Goal: Check status: Check status

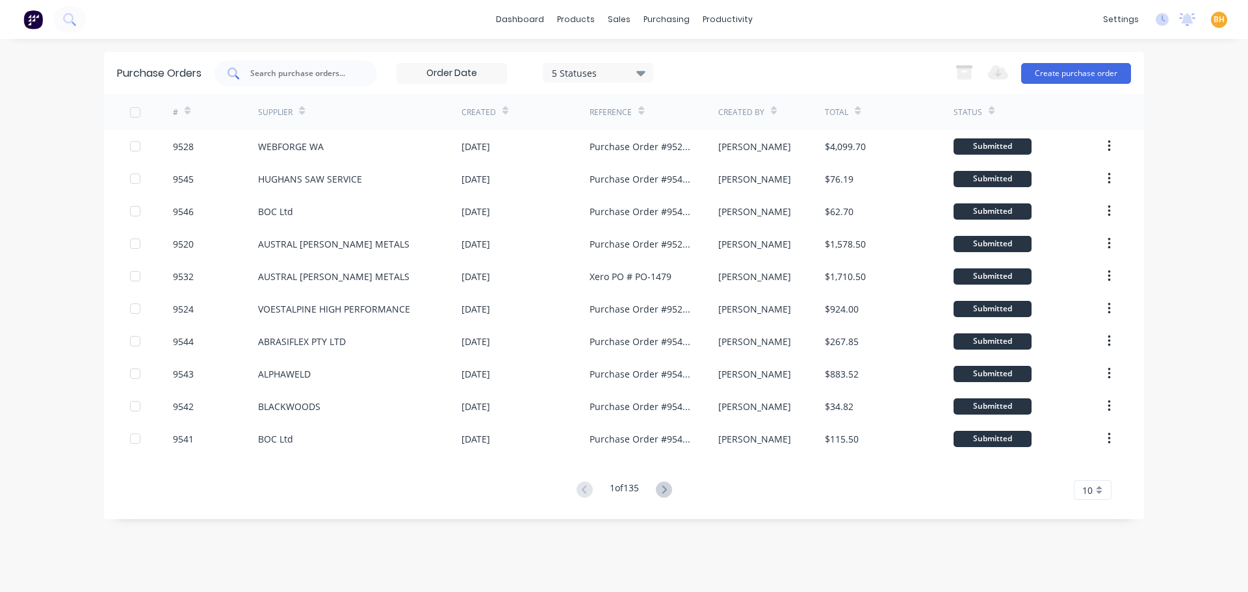
click at [287, 74] on input "text" at bounding box center [303, 73] width 108 height 13
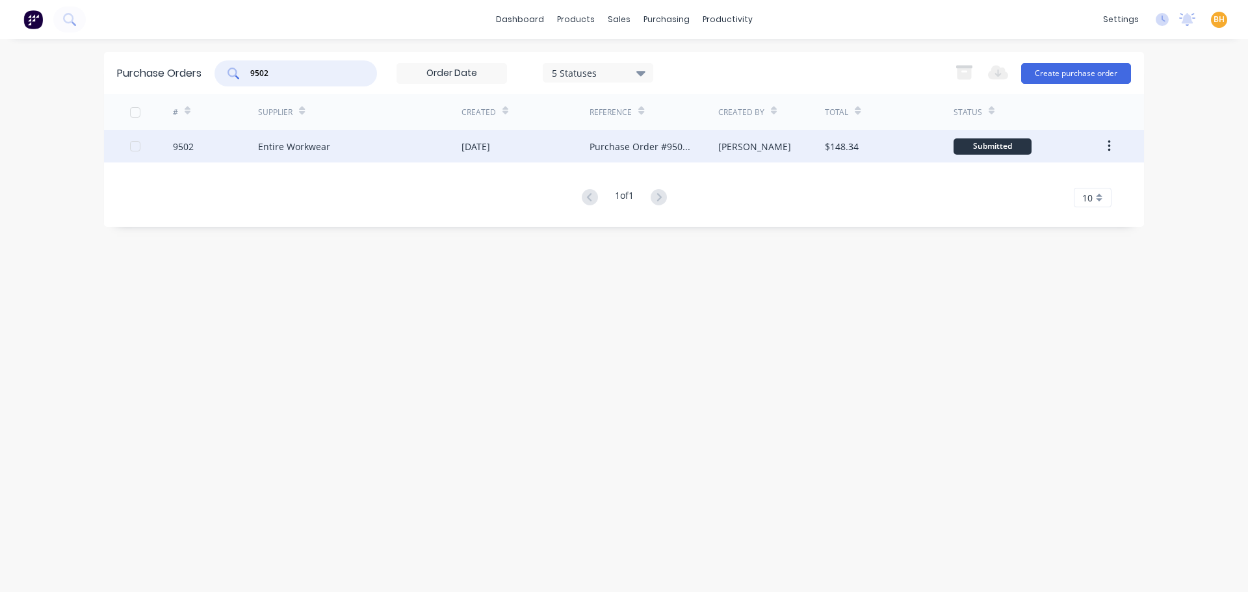
type input "9502"
click at [308, 155] on div "Entire Workwear" at bounding box center [360, 146] width 204 height 33
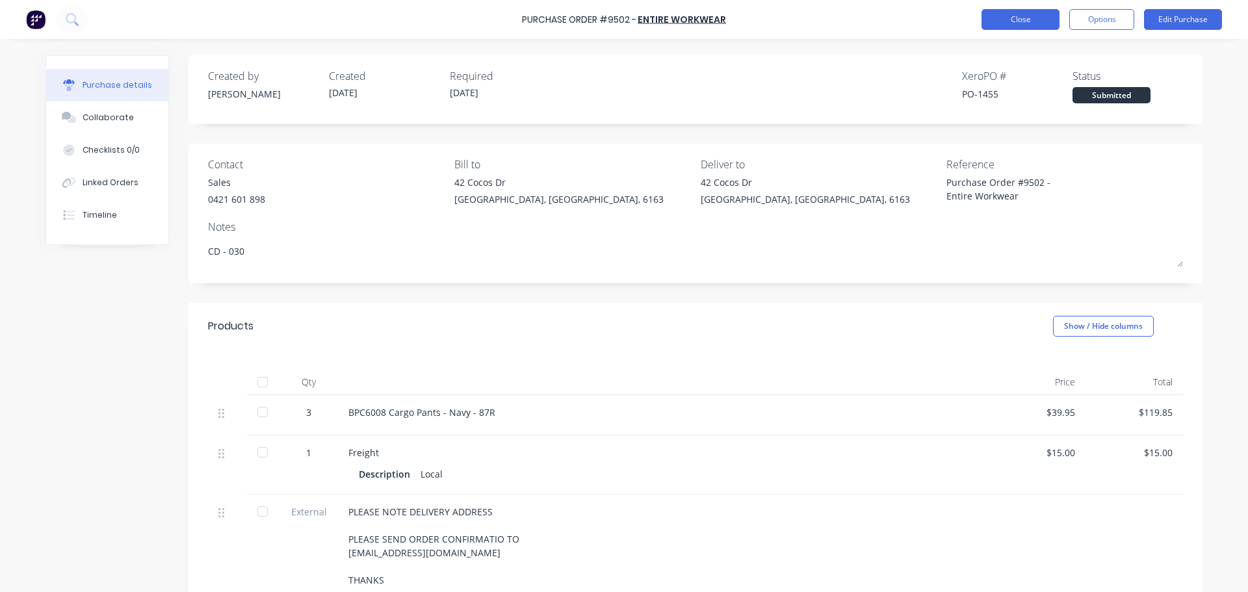
click at [1014, 19] on button "Close" at bounding box center [1021, 19] width 78 height 21
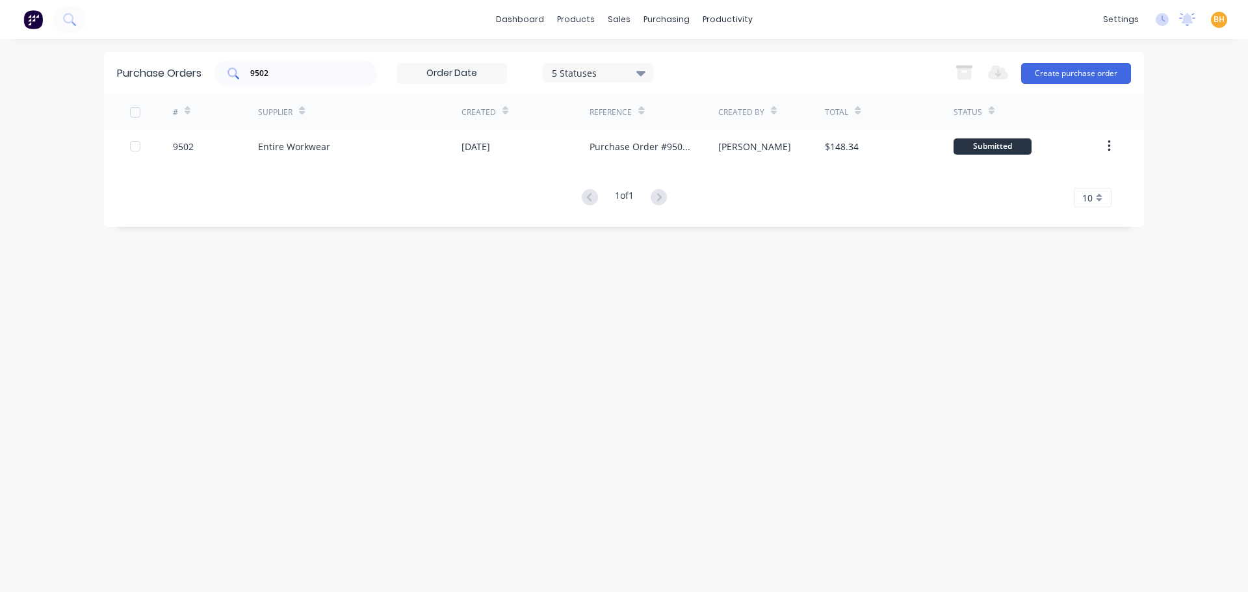
click at [321, 79] on input "9502" at bounding box center [303, 73] width 108 height 13
type input "9"
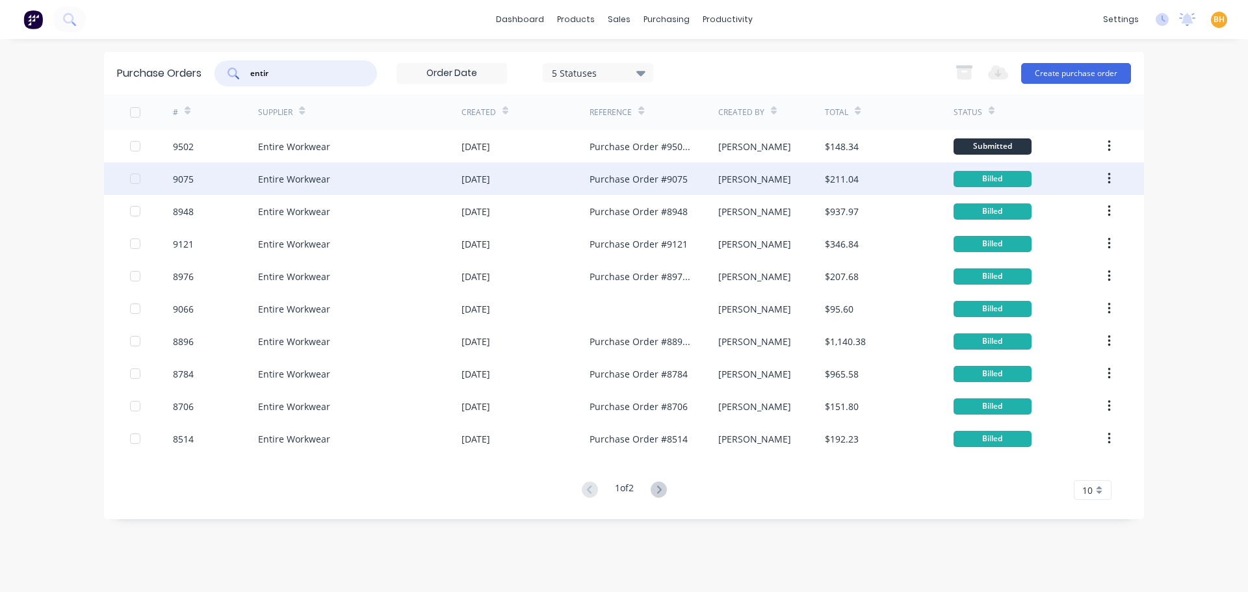
type input "entir"
click at [289, 185] on div "Entire Workwear" at bounding box center [294, 179] width 72 height 14
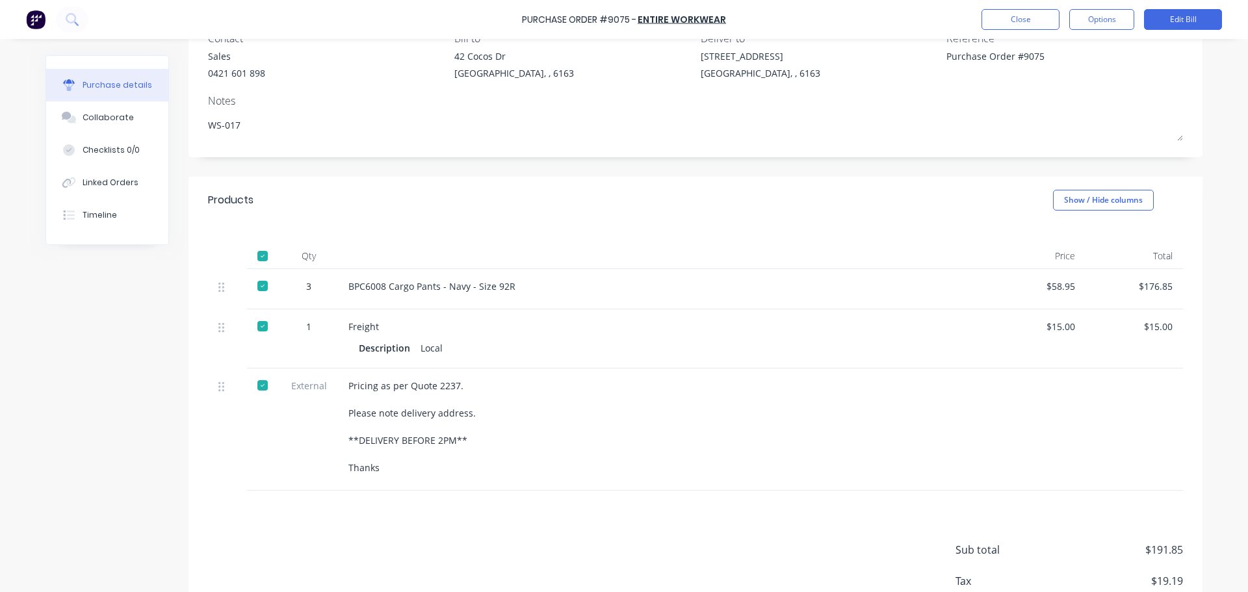
scroll to position [130, 0]
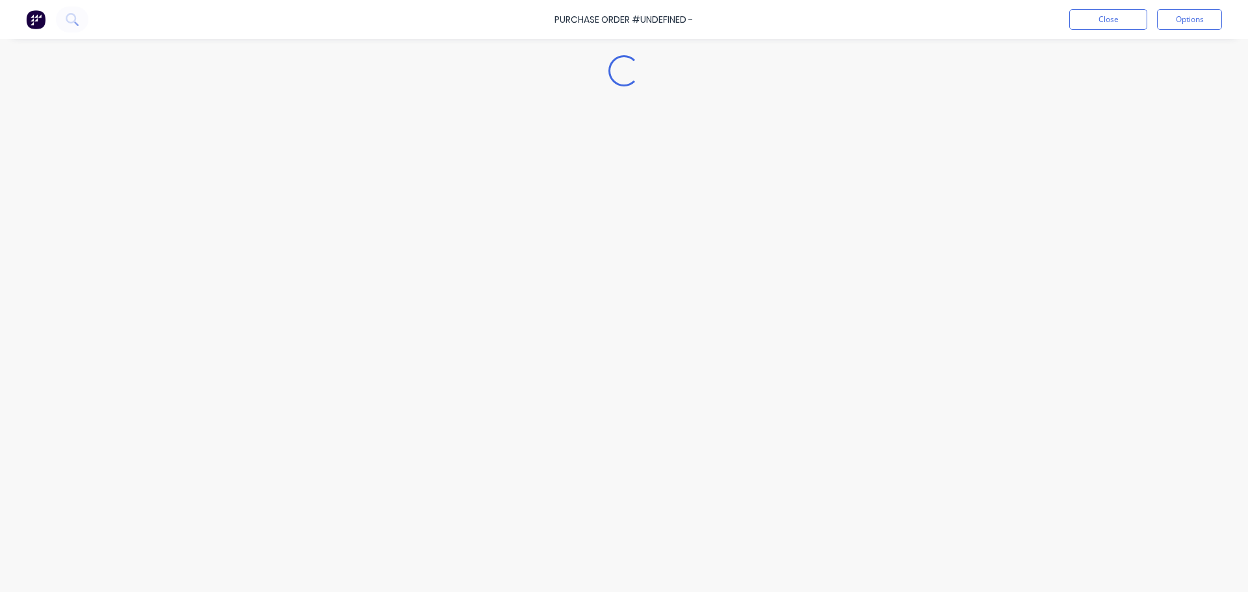
type textarea "x"
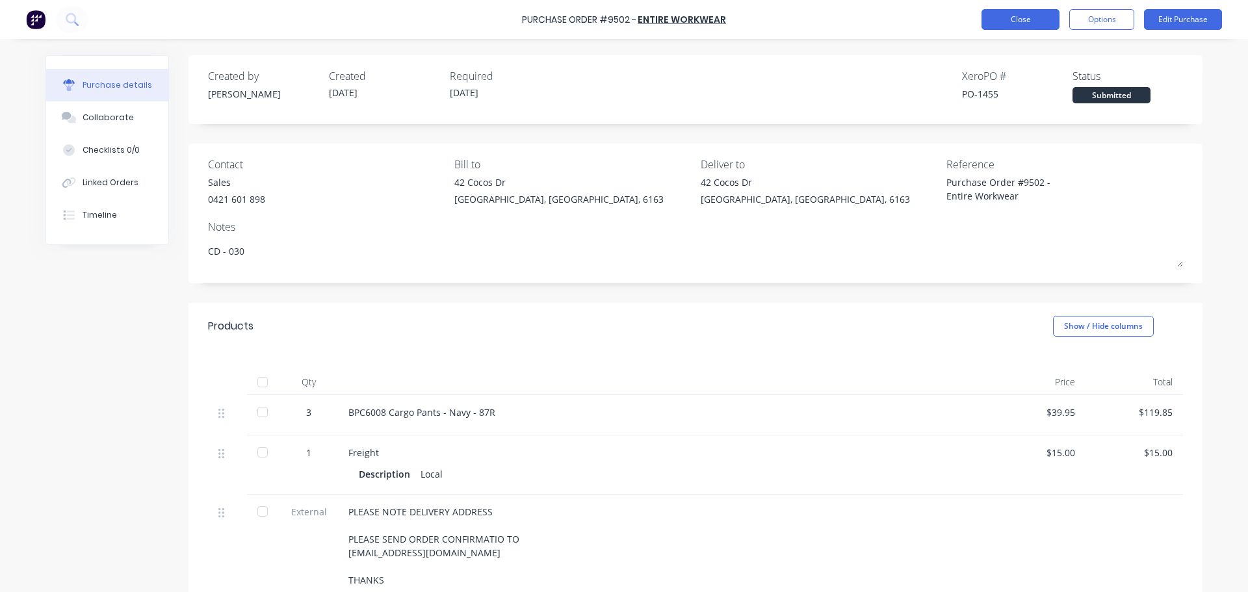
click at [1032, 13] on button "Close" at bounding box center [1021, 19] width 78 height 21
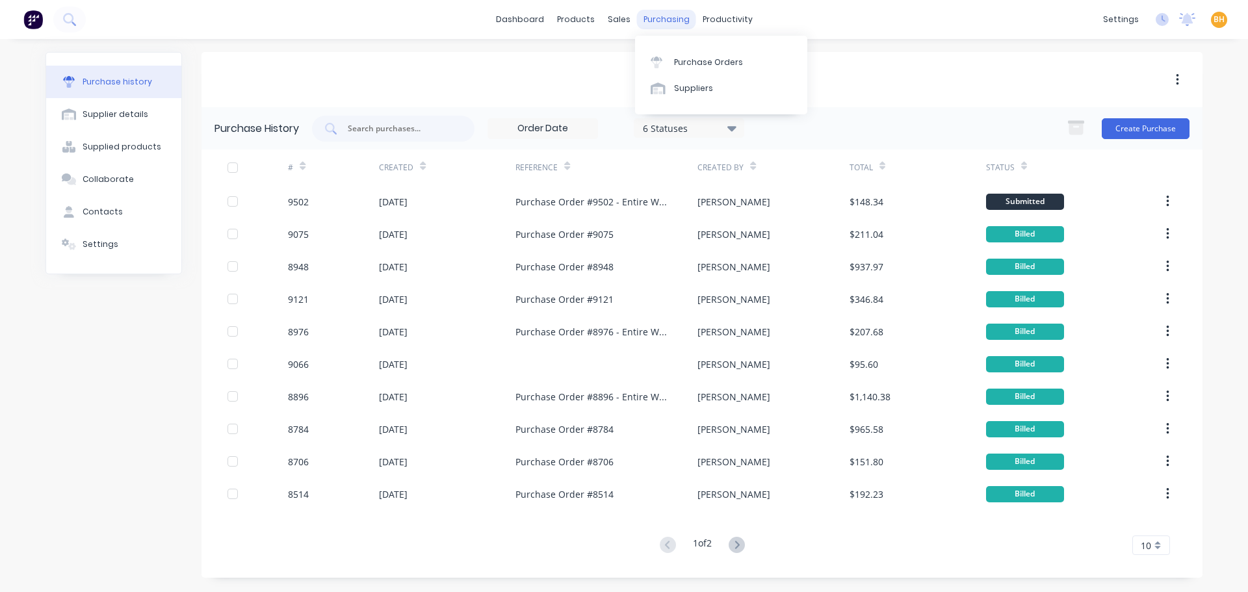
click at [663, 22] on div "purchasing" at bounding box center [666, 20] width 59 height 20
click at [662, 18] on div "purchasing" at bounding box center [666, 20] width 59 height 20
click at [687, 55] on link "Purchase Orders" at bounding box center [721, 62] width 172 height 26
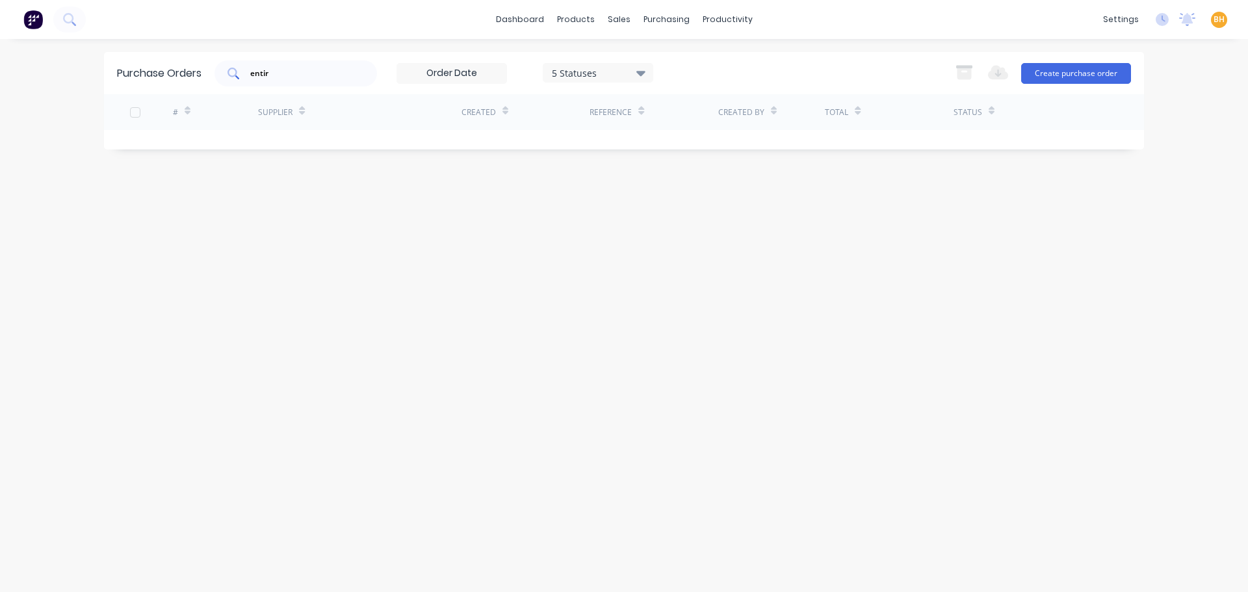
click at [325, 67] on input "entir" at bounding box center [303, 73] width 108 height 13
type input "e"
click at [523, 312] on div "Purchase Orders 5 Statuses 5 Statuses Export to Excel (XLSX) Create purchase or…" at bounding box center [624, 315] width 1040 height 527
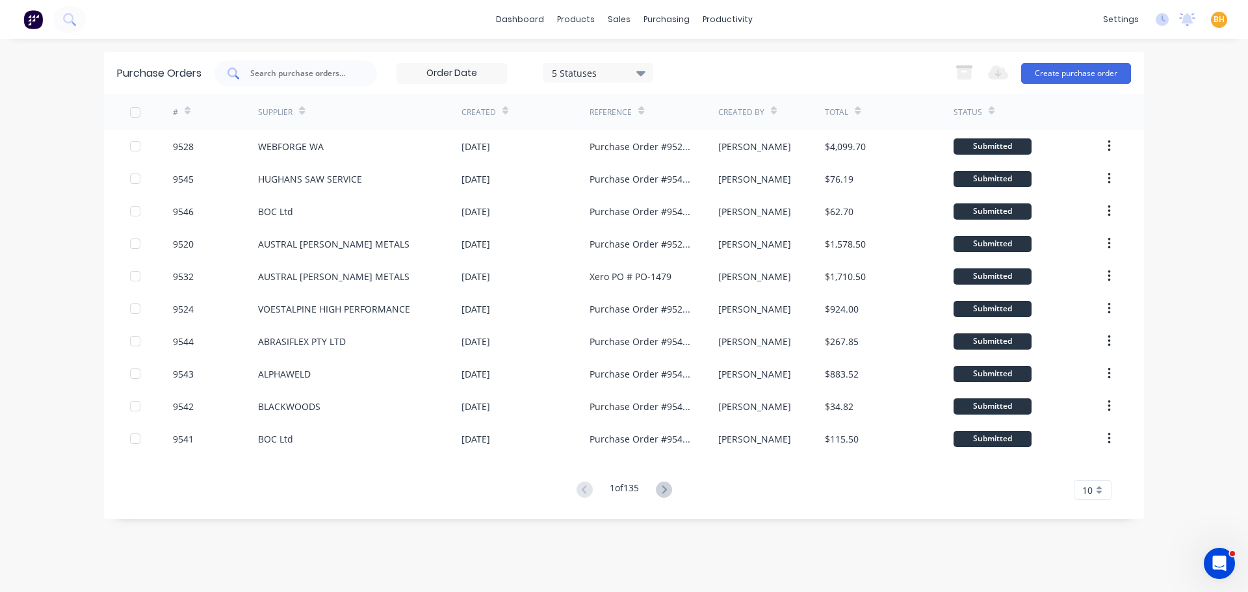
click at [276, 76] on input "text" at bounding box center [303, 73] width 108 height 13
click at [276, 75] on input "text" at bounding box center [303, 73] width 108 height 13
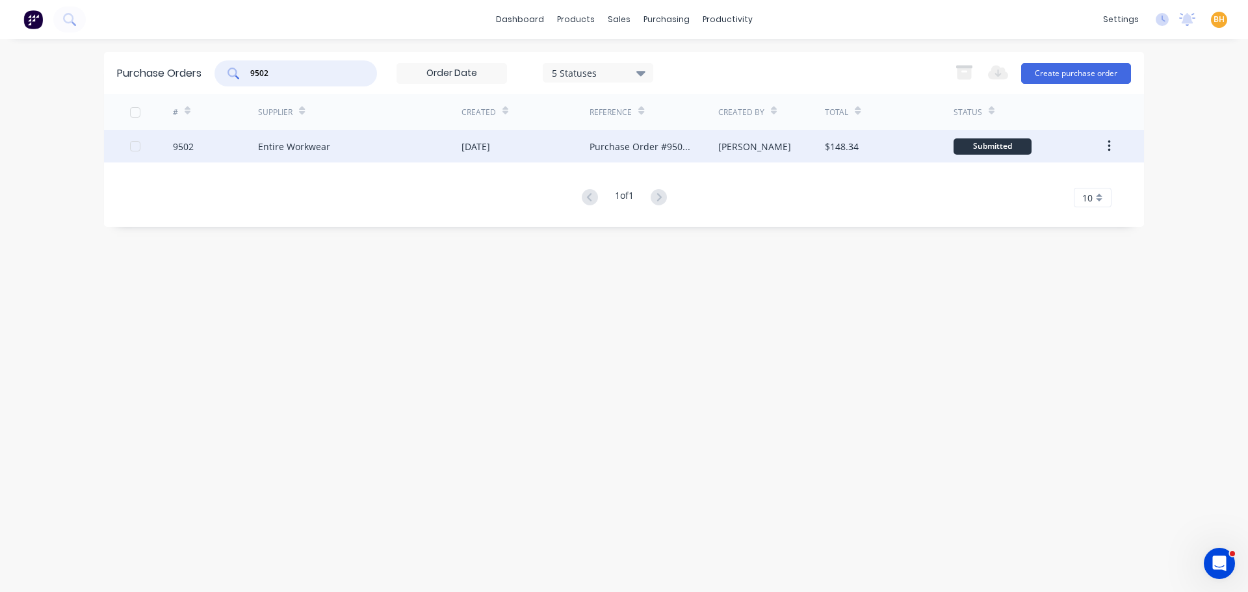
type input "9502"
click at [381, 146] on div "Entire Workwear" at bounding box center [360, 146] width 204 height 33
